Goal: Task Accomplishment & Management: Use online tool/utility

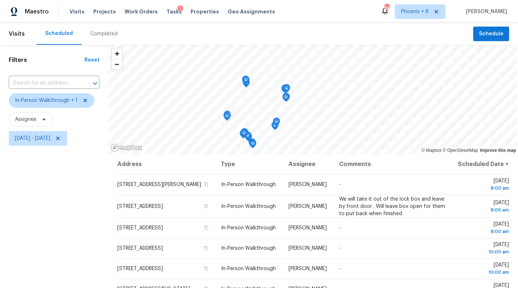
scroll to position [177, 0]
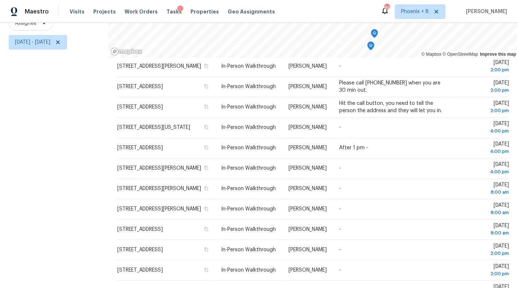
scroll to position [143, 0]
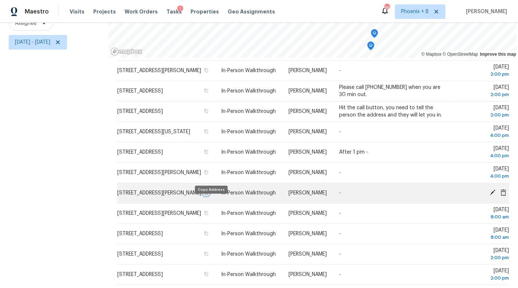
click at [208, 195] on icon "button" at bounding box center [206, 192] width 4 height 4
